Goal: Transaction & Acquisition: Purchase product/service

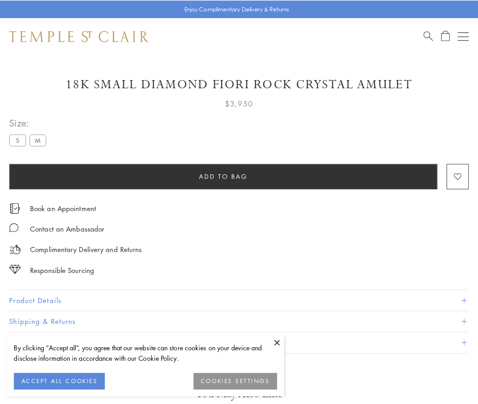
scroll to position [54, 0]
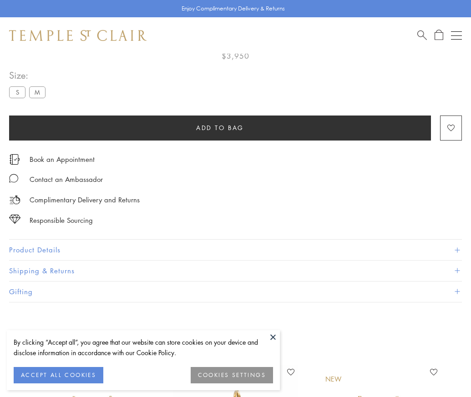
click at [220, 127] on span "Add to bag" at bounding box center [220, 128] width 48 height 10
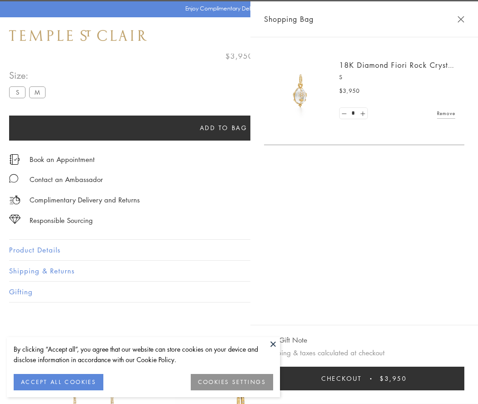
click at [362, 379] on span "Checkout" at bounding box center [341, 379] width 41 height 10
